Goal: Check status: Check status

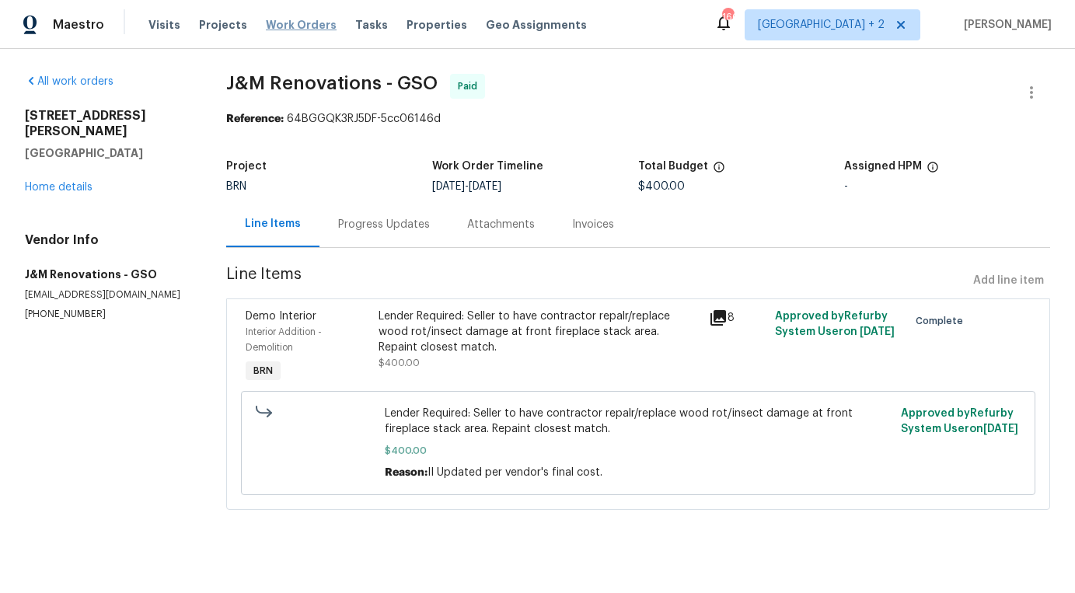
click at [319, 29] on span "Work Orders" at bounding box center [301, 25] width 71 height 16
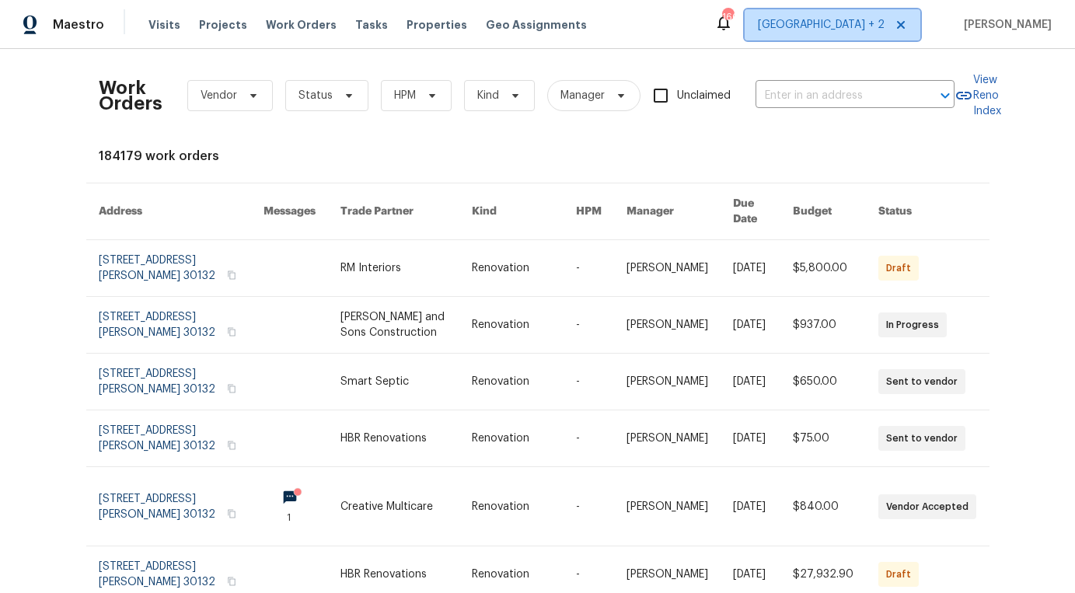
click at [889, 33] on span "[GEOGRAPHIC_DATA] + 2" at bounding box center [833, 24] width 176 height 31
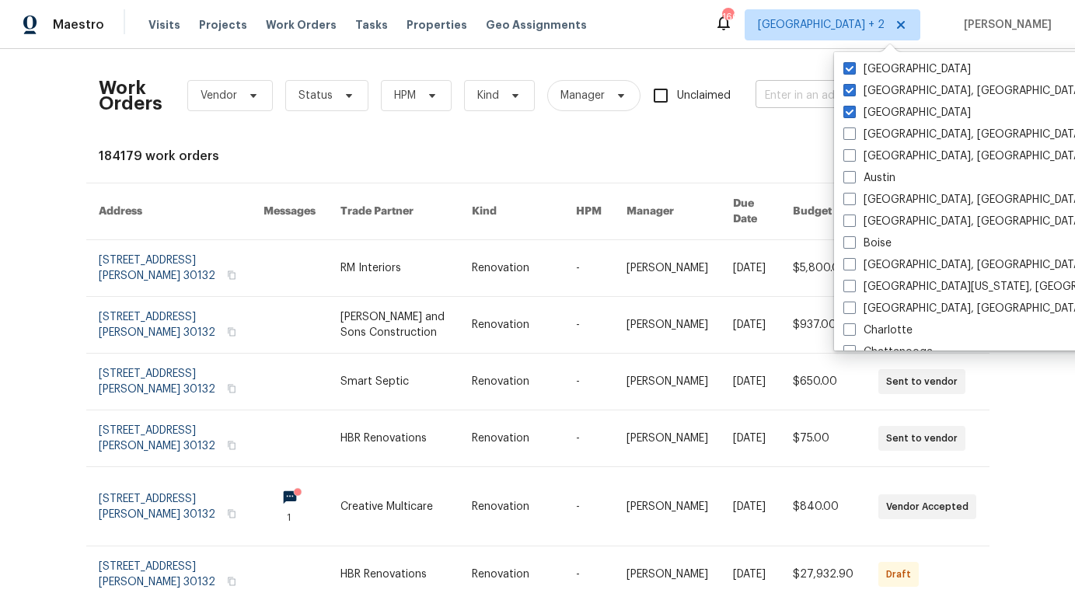
click at [791, 93] on input "text" at bounding box center [833, 96] width 155 height 24
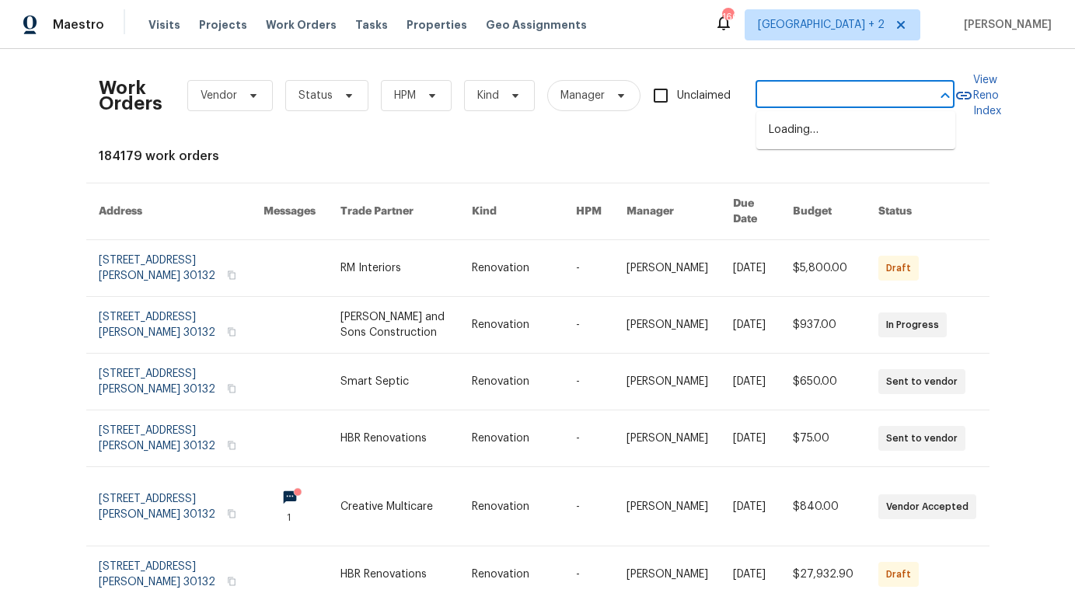
paste input "[STREET_ADDRESS]"
type input "[STREET_ADDRESS]"
click at [865, 33] on span "[GEOGRAPHIC_DATA] + 2" at bounding box center [833, 24] width 176 height 31
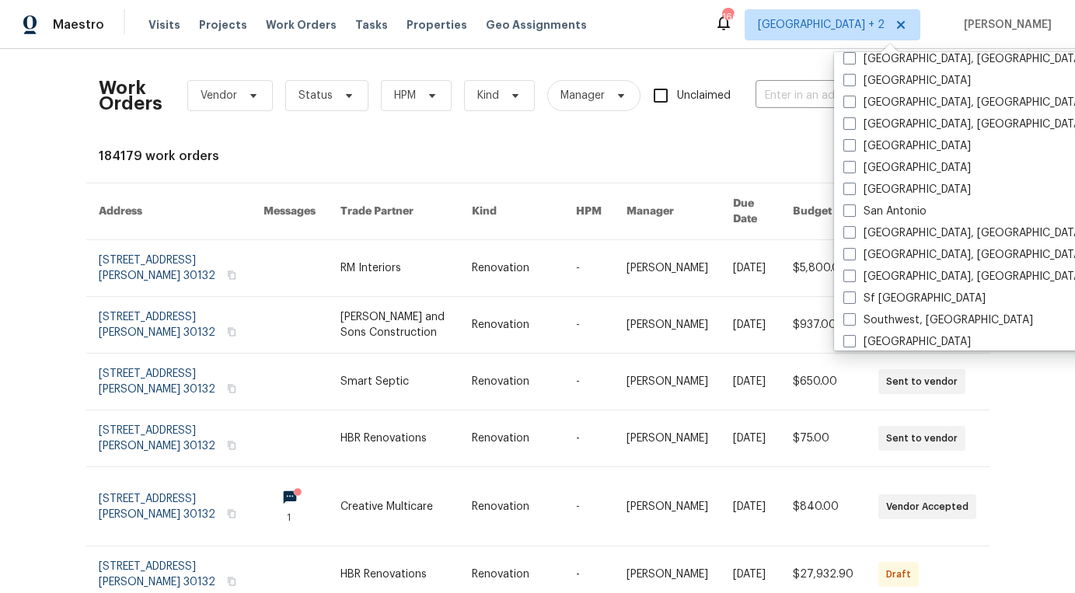
scroll to position [1042, 0]
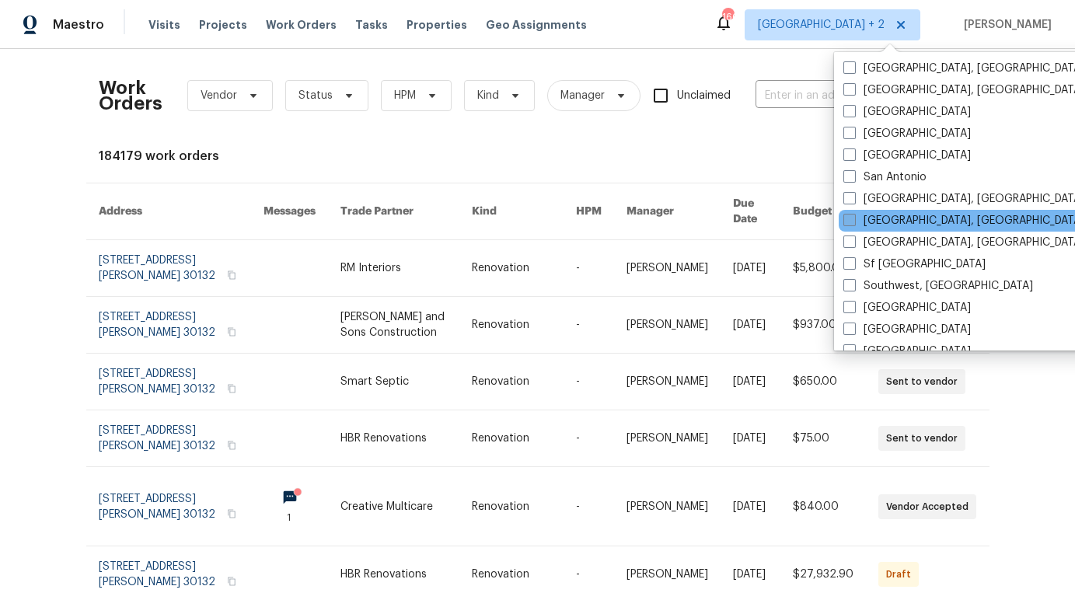
scroll to position [938, 0]
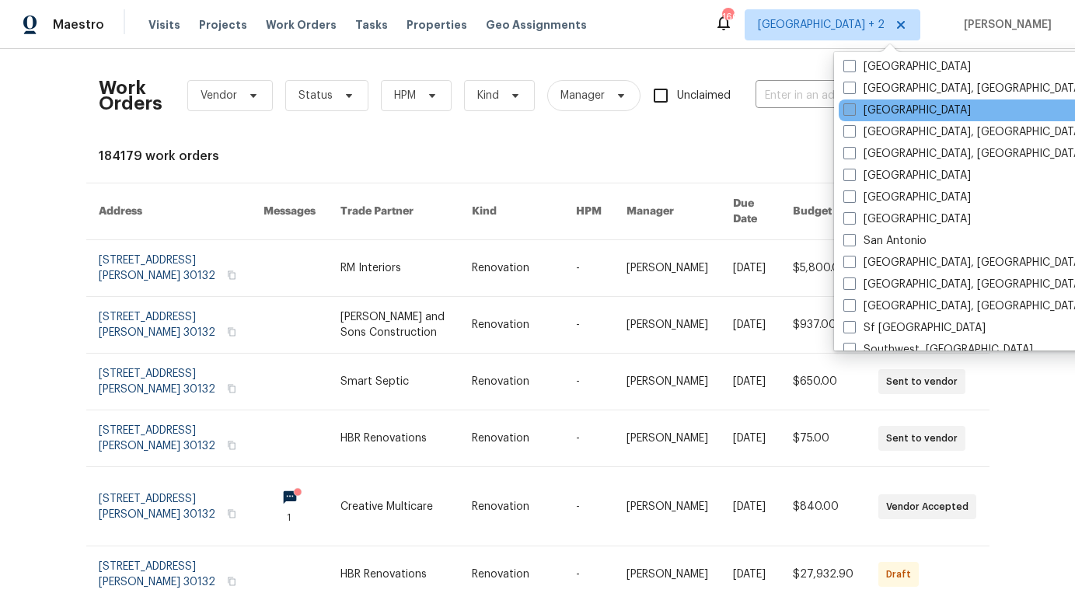
click at [883, 107] on label "[GEOGRAPHIC_DATA]" at bounding box center [907, 111] width 127 height 16
click at [854, 107] on input "[GEOGRAPHIC_DATA]" at bounding box center [849, 108] width 10 height 10
checkbox input "true"
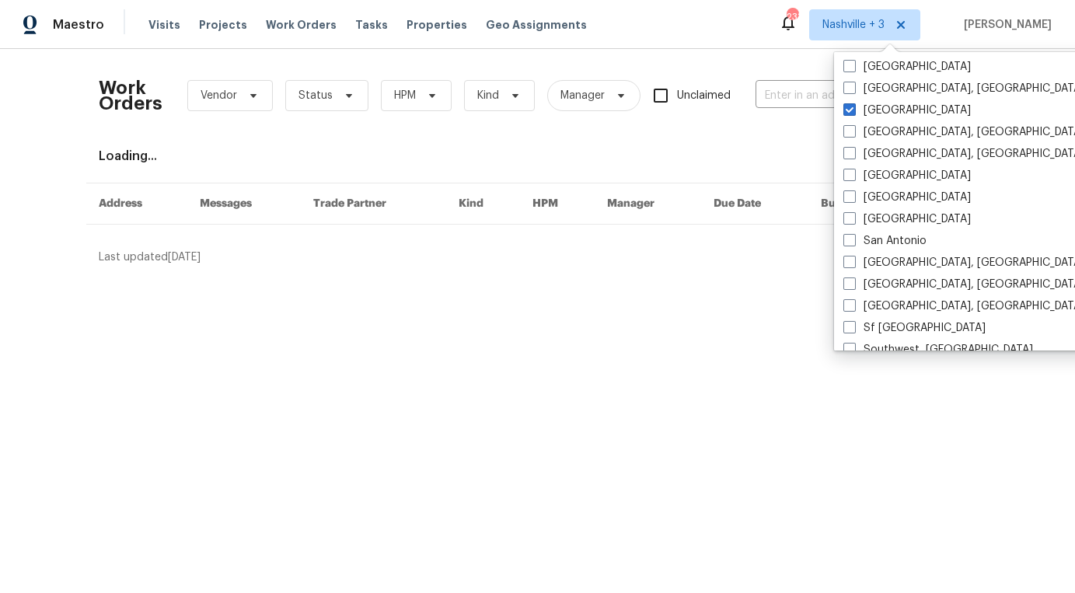
click at [669, 141] on div "Work Orders Vendor Status HPM Kind Manager Unclaimed ​ View Reno Index Loading.…" at bounding box center [538, 163] width 878 height 204
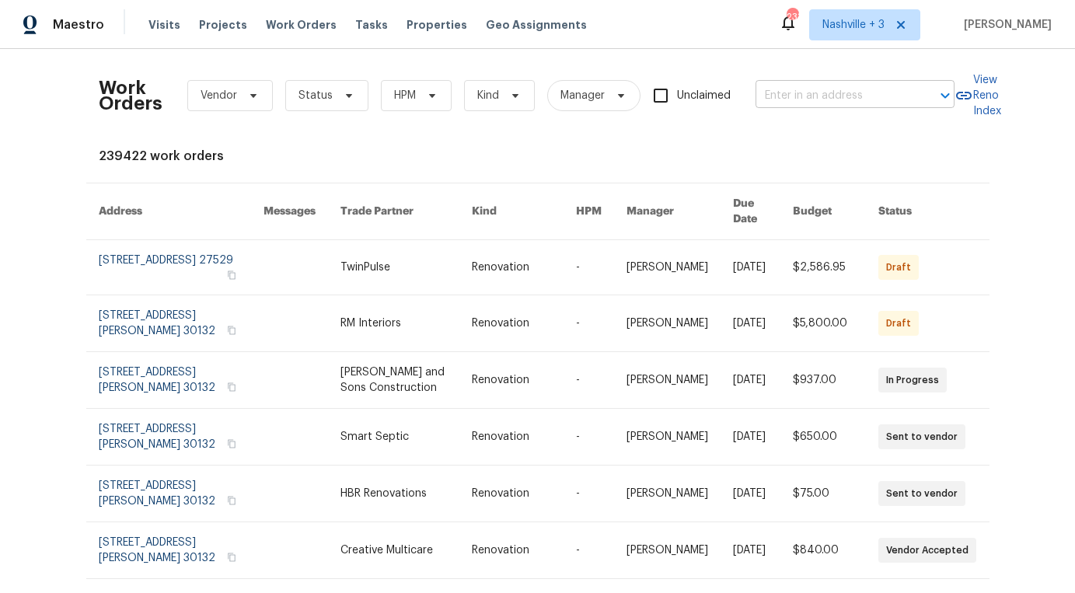
click at [781, 93] on input "text" at bounding box center [833, 96] width 155 height 24
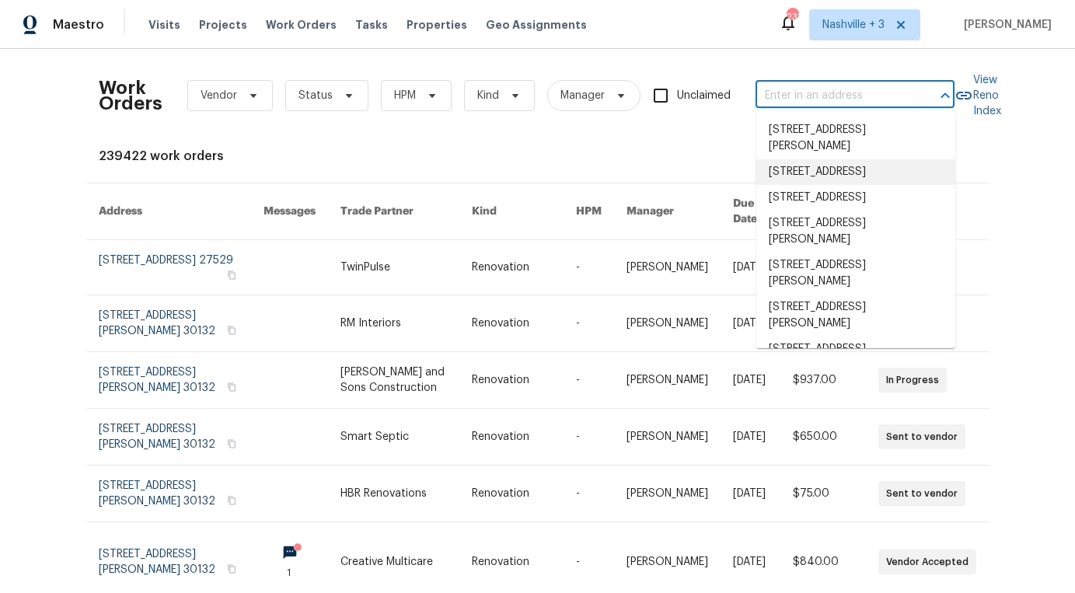
paste input "[STREET_ADDRESS]"
type input "[STREET_ADDRESS]"
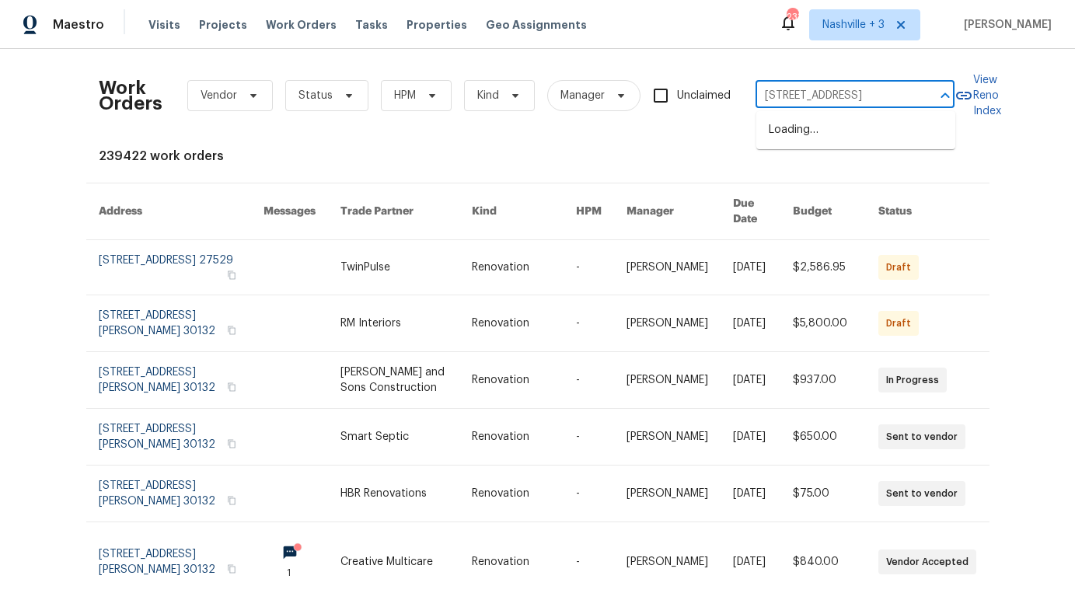
scroll to position [0, 40]
click at [848, 134] on li "[STREET_ADDRESS]" at bounding box center [855, 130] width 199 height 26
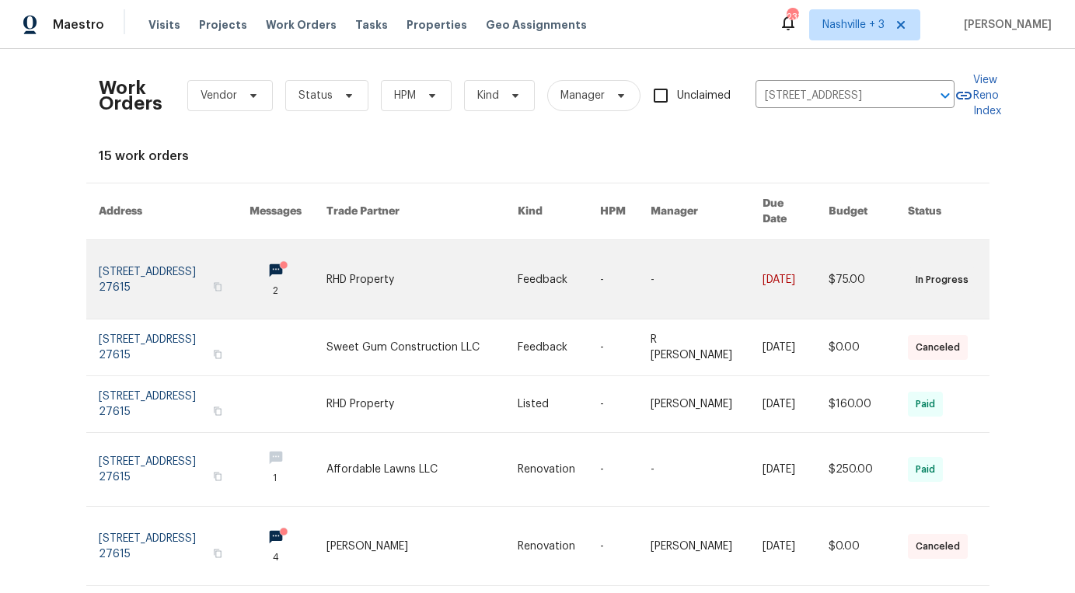
click at [632, 275] on link at bounding box center [625, 279] width 51 height 79
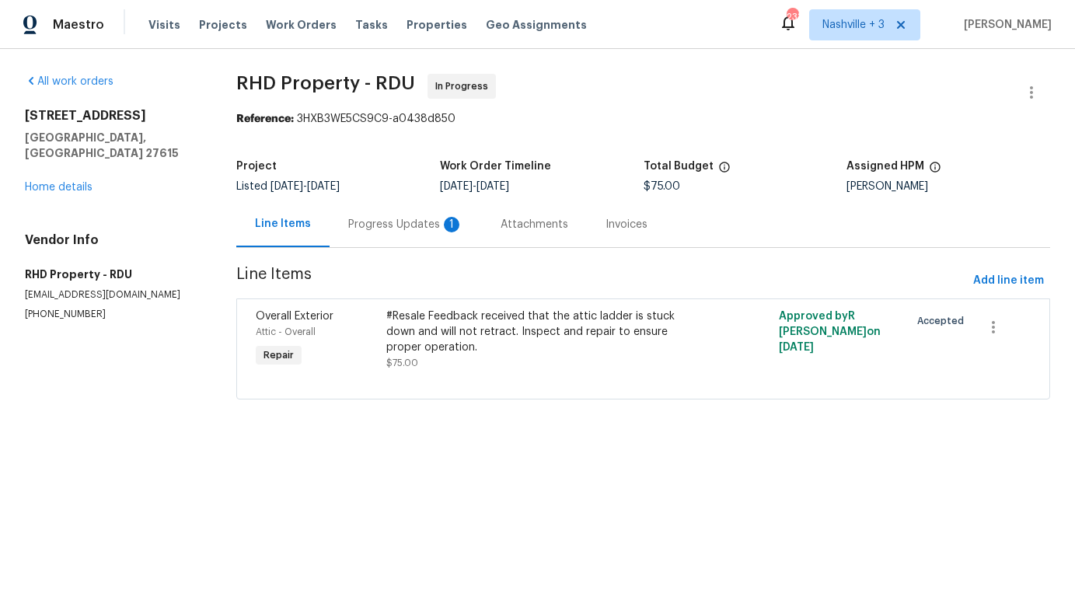
click at [375, 224] on div "Progress Updates 1" at bounding box center [405, 225] width 115 height 16
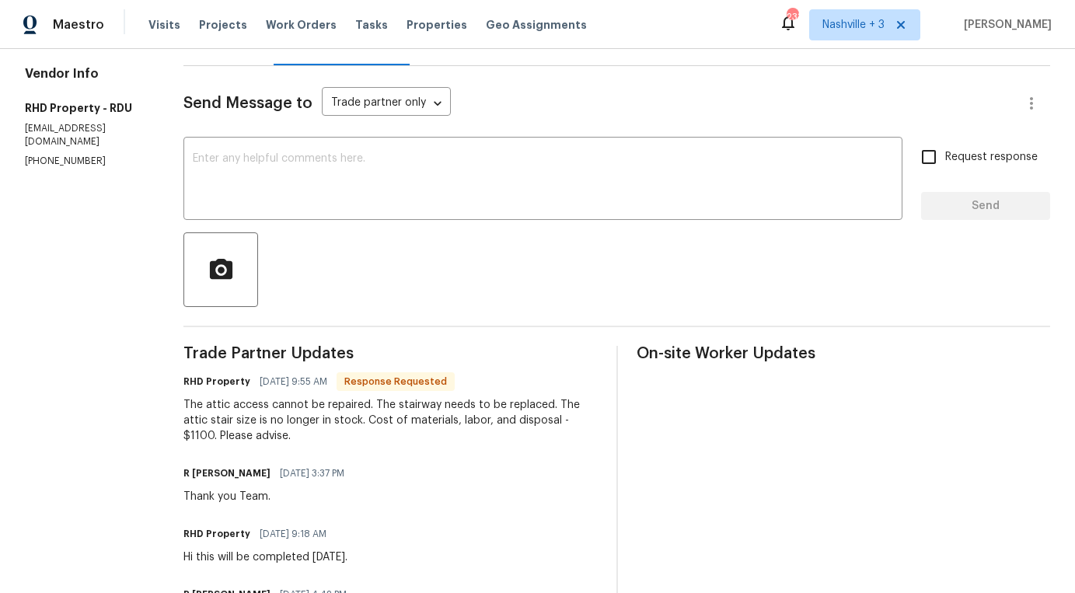
scroll to position [184, 0]
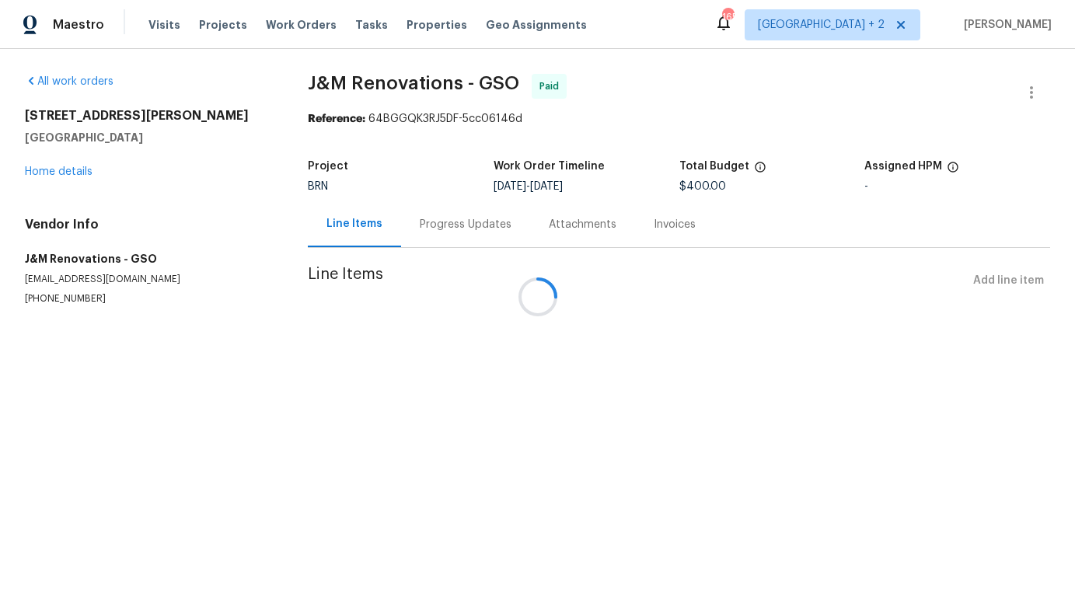
click at [293, 34] on div "Visits Projects Work Orders Tasks Properties Geo Assignments" at bounding box center [376, 24] width 457 height 31
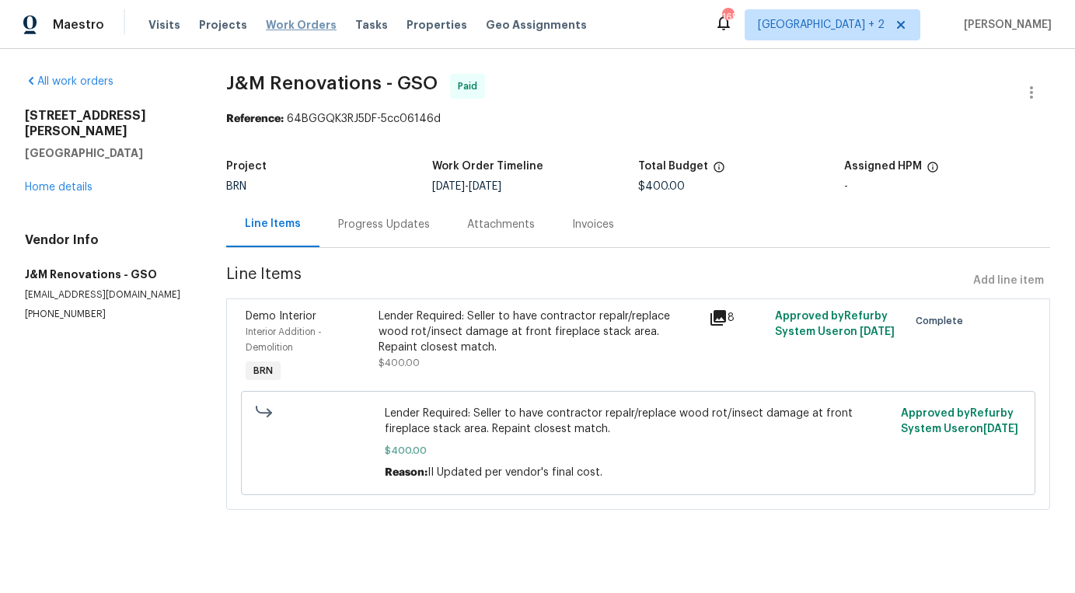
click at [293, 29] on span "Work Orders" at bounding box center [301, 25] width 71 height 16
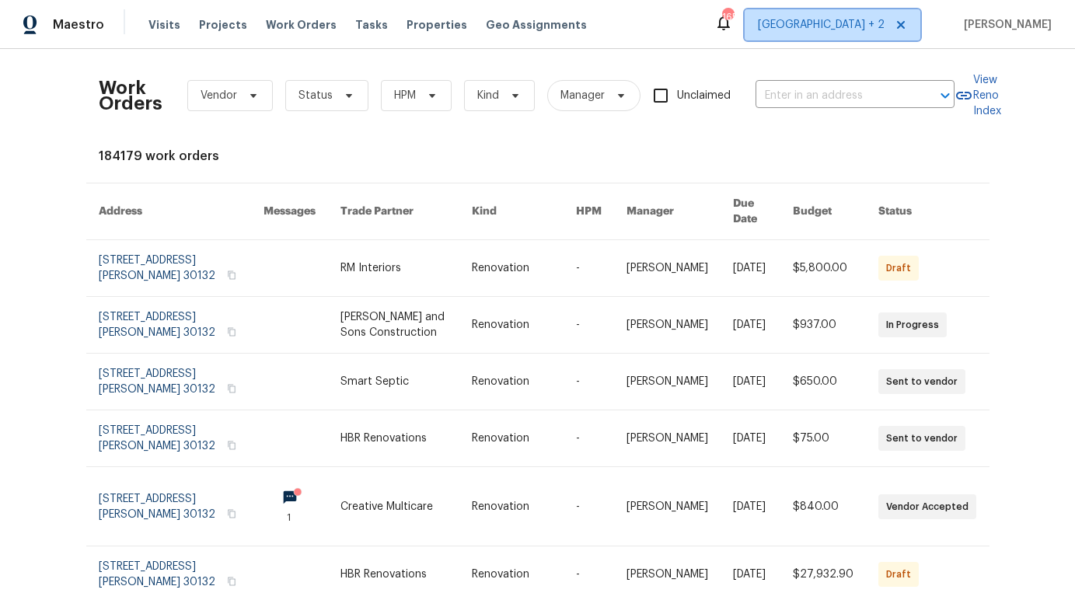
click at [904, 13] on span "[GEOGRAPHIC_DATA] + 2" at bounding box center [833, 24] width 176 height 31
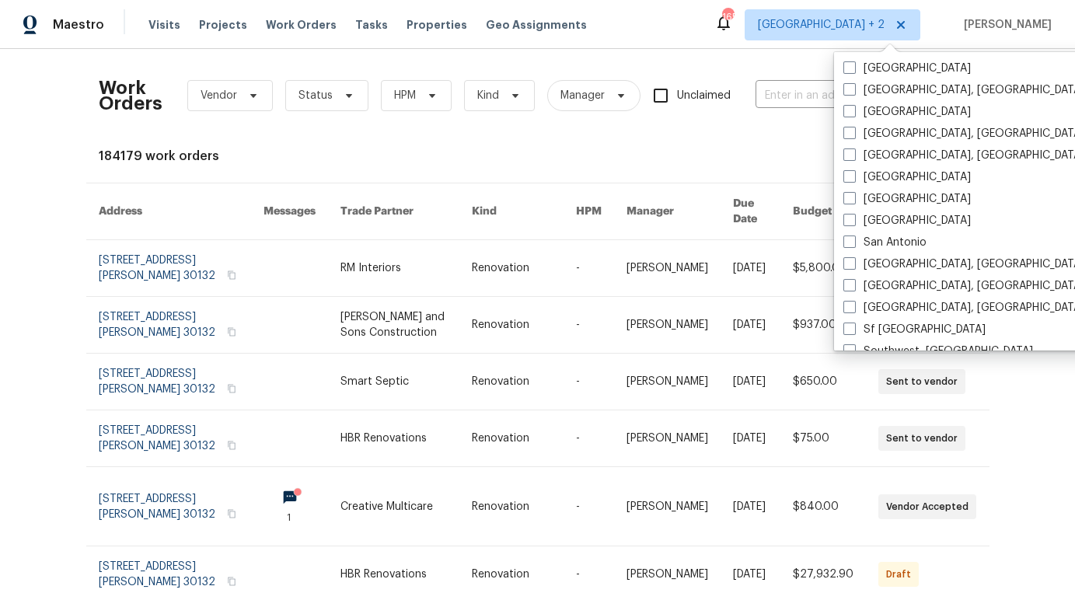
scroll to position [925, 0]
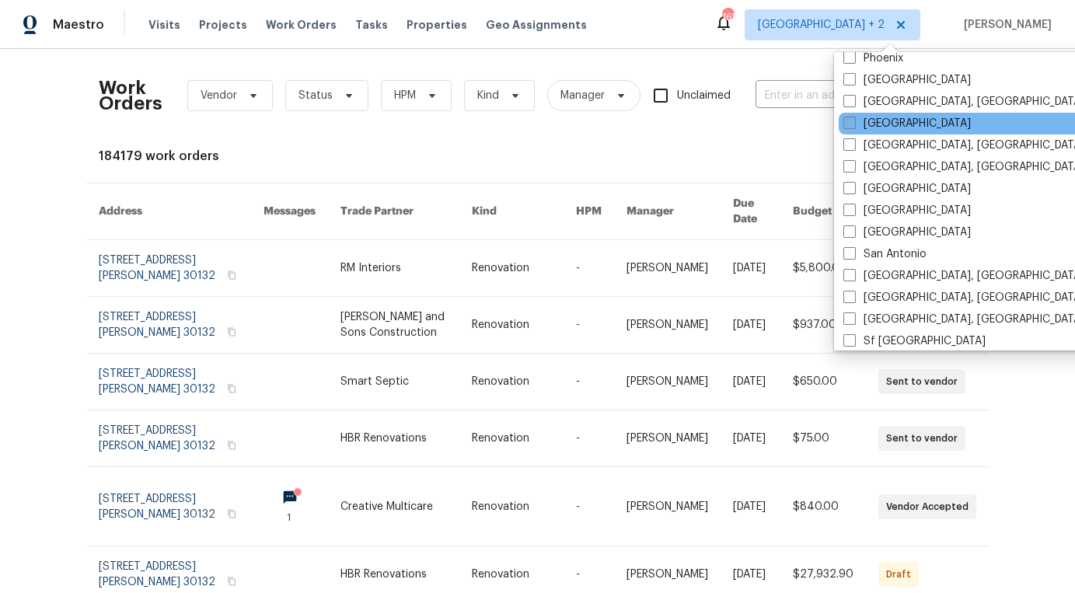
click at [876, 120] on label "[GEOGRAPHIC_DATA]" at bounding box center [907, 124] width 127 height 16
click at [854, 120] on input "[GEOGRAPHIC_DATA]" at bounding box center [849, 121] width 10 height 10
checkbox input "true"
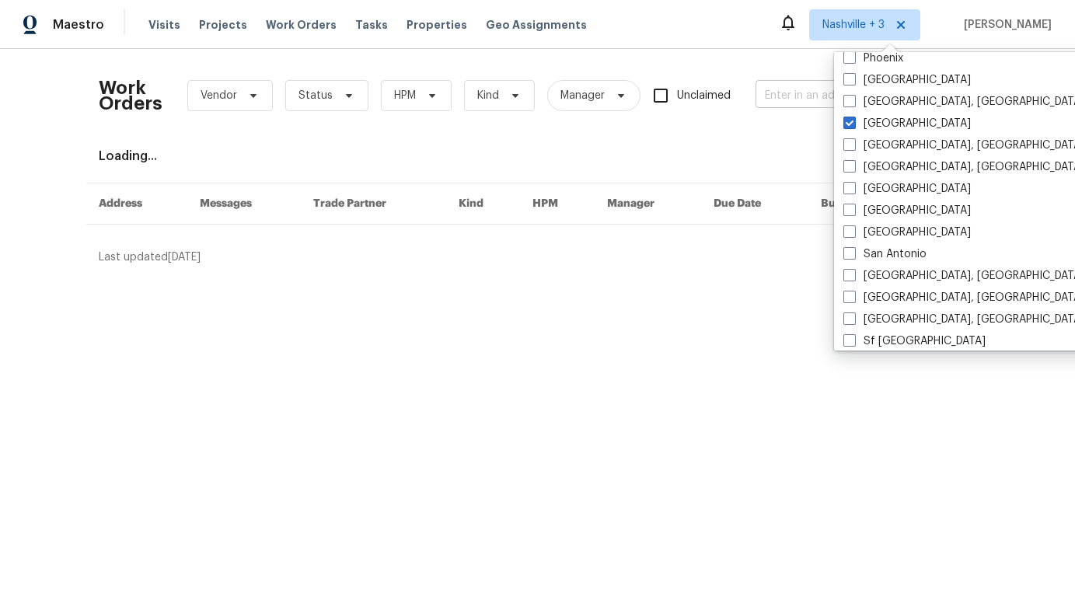
click at [784, 85] on input "text" at bounding box center [833, 96] width 155 height 24
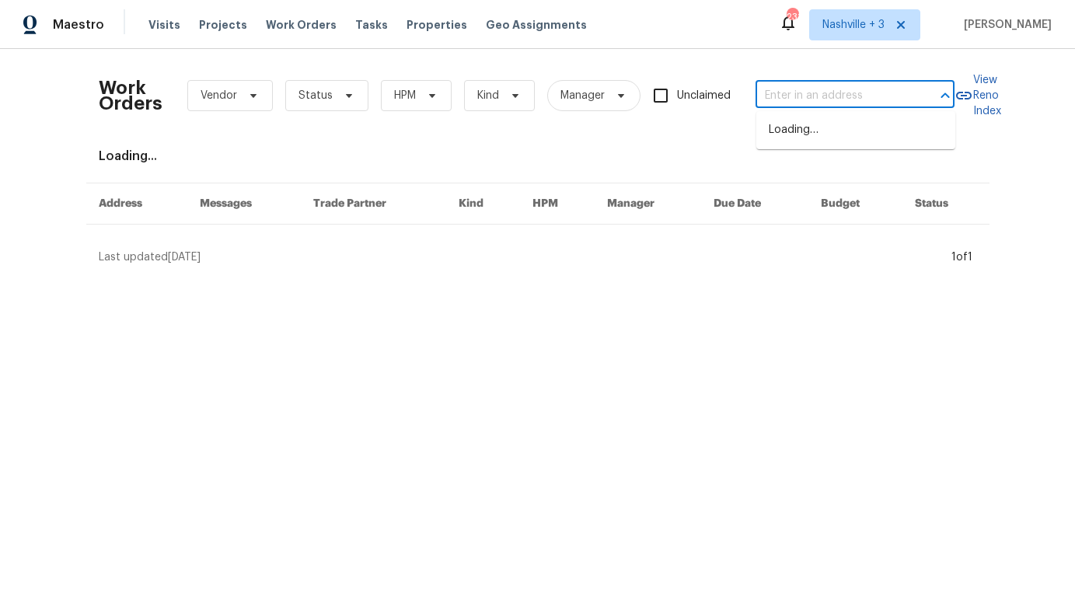
paste input "[STREET_ADDRESS]"
type input "[STREET_ADDRESS]"
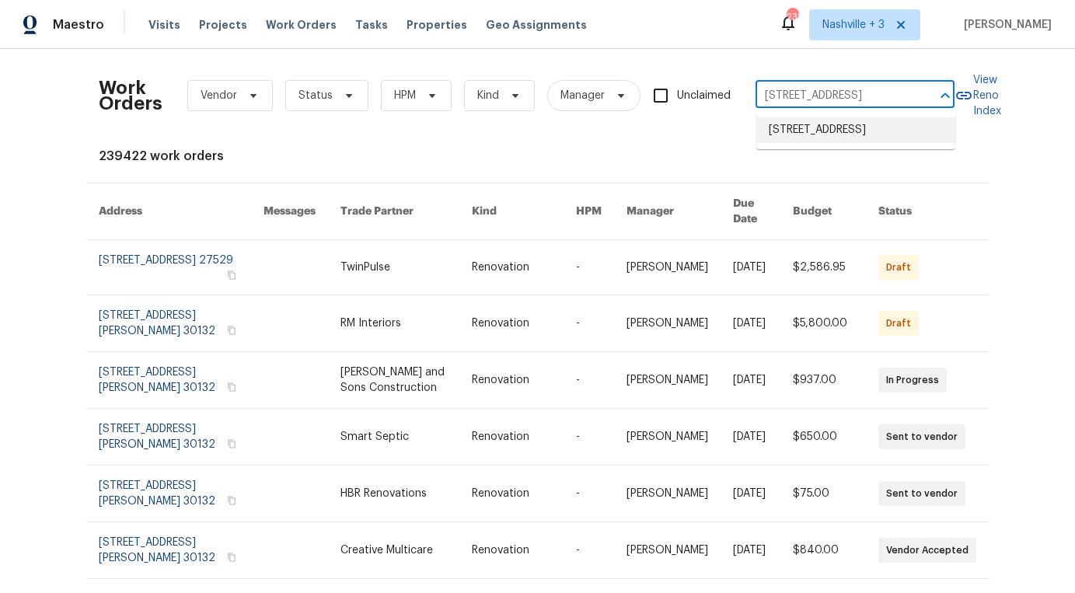
click at [808, 136] on li "[STREET_ADDRESS]" at bounding box center [855, 130] width 199 height 26
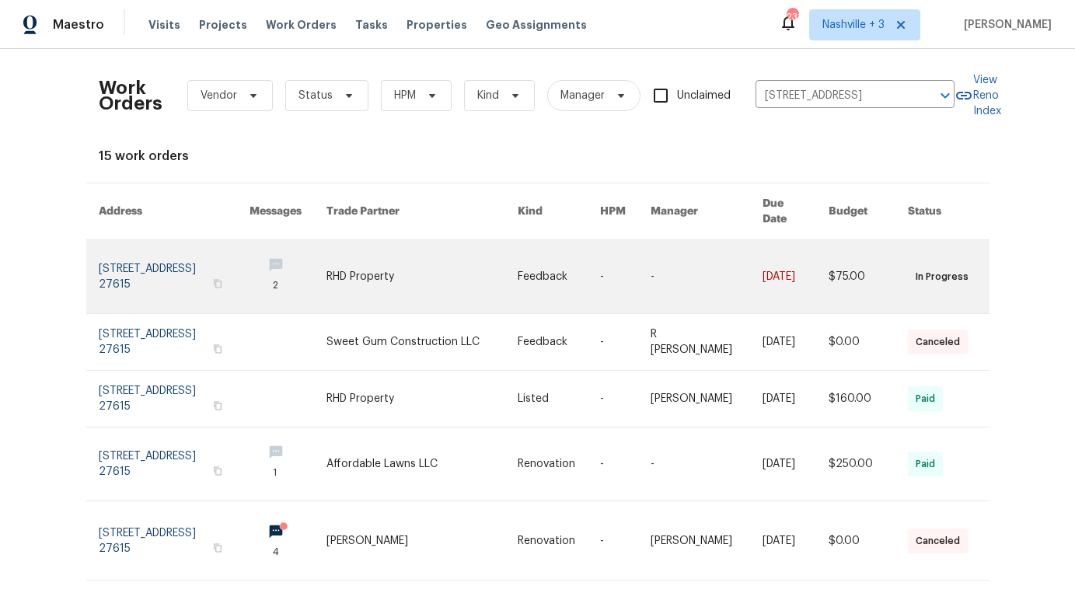
click at [375, 268] on link at bounding box center [422, 276] width 191 height 73
